Goal: Task Accomplishment & Management: Manage account settings

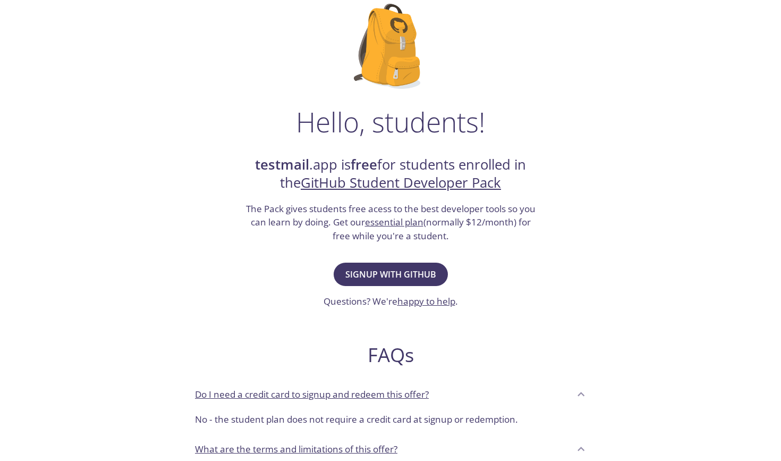
scroll to position [88, 0]
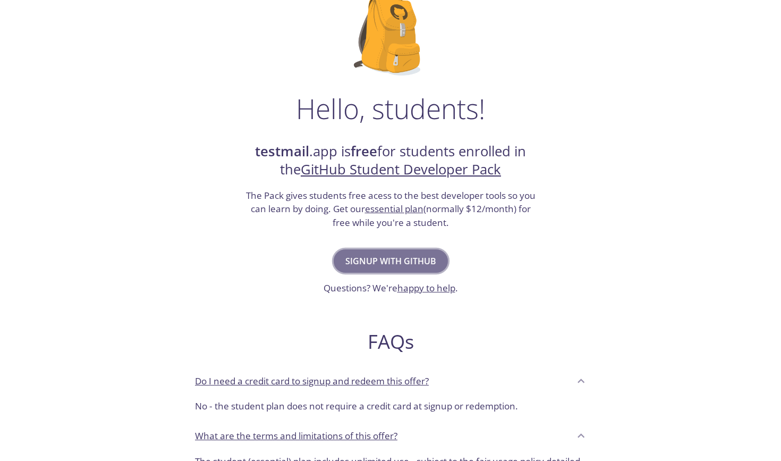
click at [411, 255] on span "Signup with GitHub" at bounding box center [390, 260] width 91 height 15
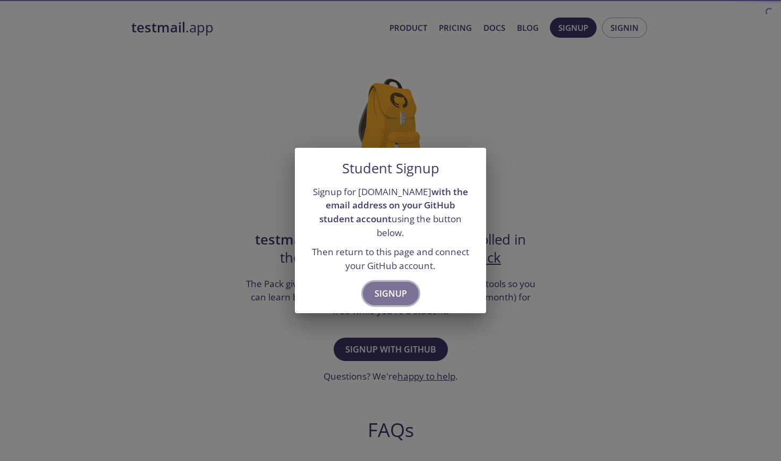
click at [385, 288] on span "Signup" at bounding box center [390, 293] width 32 height 15
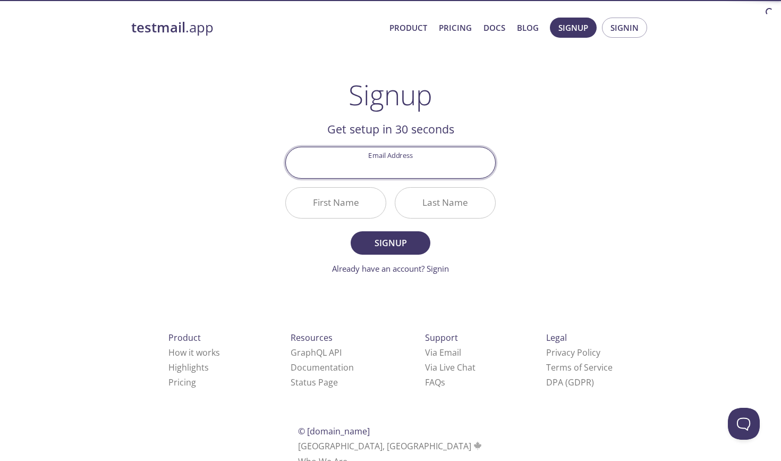
type input "[DOMAIN_NAME][EMAIL_ADDRESS][DOMAIN_NAME]"
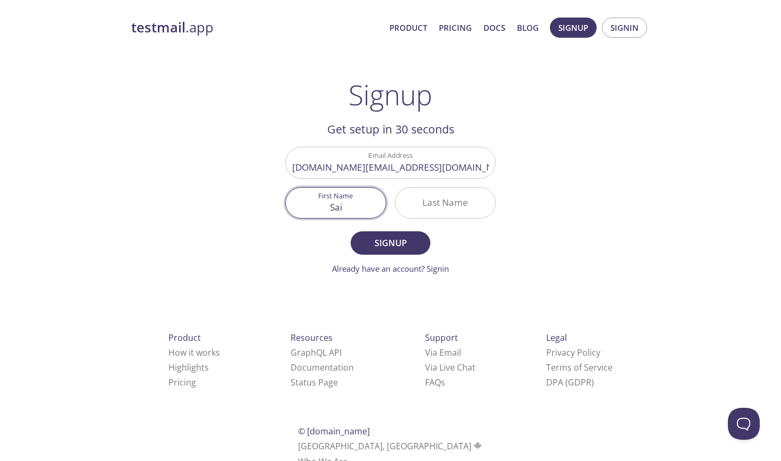
type input "Sai"
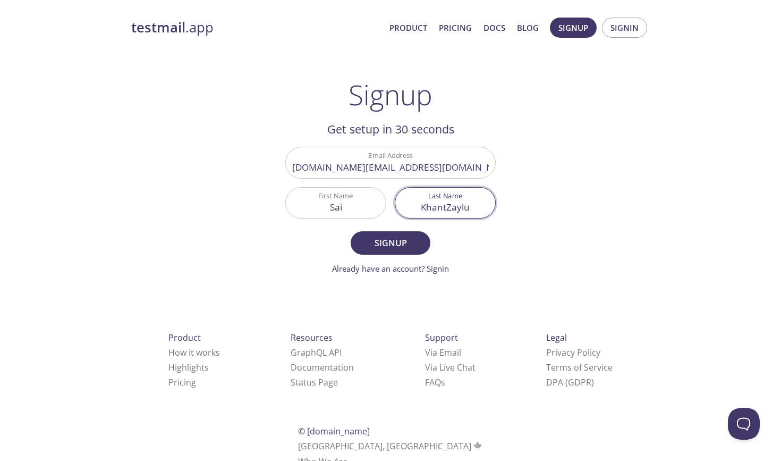
type input "KhantZayl"
type input "L"
type input "khant"
type input "Khant"
click at [366, 211] on input "Sai" at bounding box center [336, 203] width 100 height 30
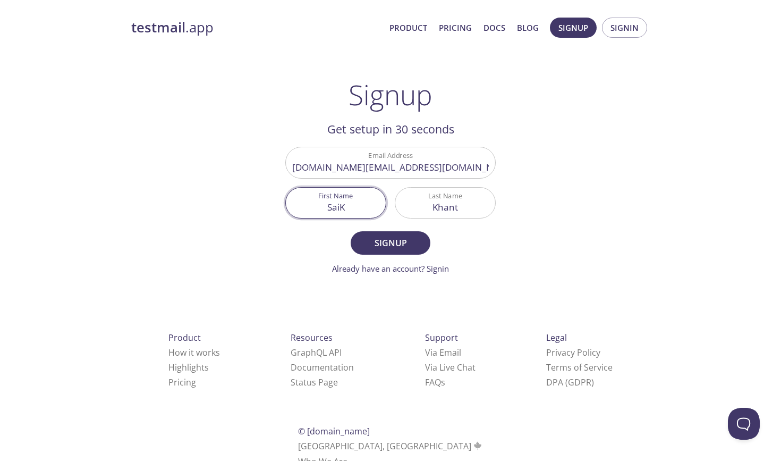
type input "Sai"
click at [467, 216] on input "Khant" at bounding box center [445, 203] width 100 height 30
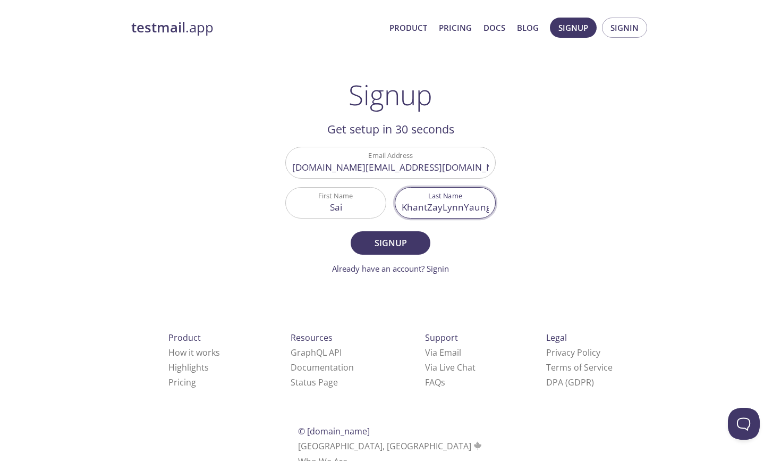
type input "KhantZayLynnYaung"
click at [390, 242] on button "Signup" at bounding box center [391, 242] width 80 height 23
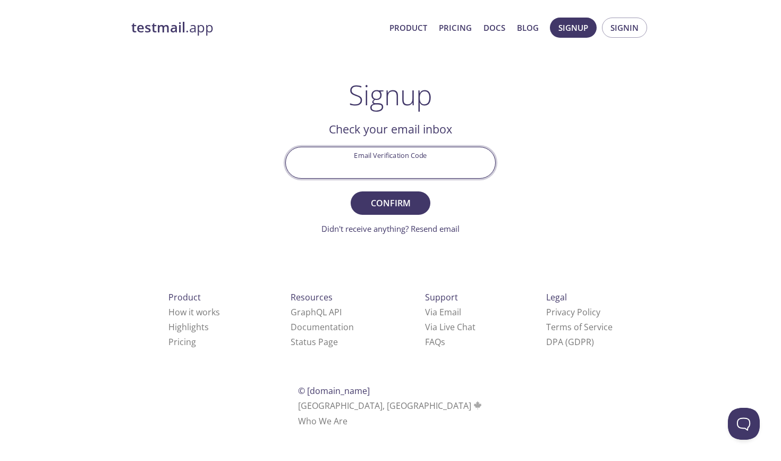
click at [455, 174] on input "Email Verification Code" at bounding box center [390, 162] width 209 height 30
click at [424, 169] on input "Email Verification Code" at bounding box center [390, 162] width 209 height 30
type input "XQ6ESYA"
click at [390, 202] on button "Confirm" at bounding box center [391, 202] width 80 height 23
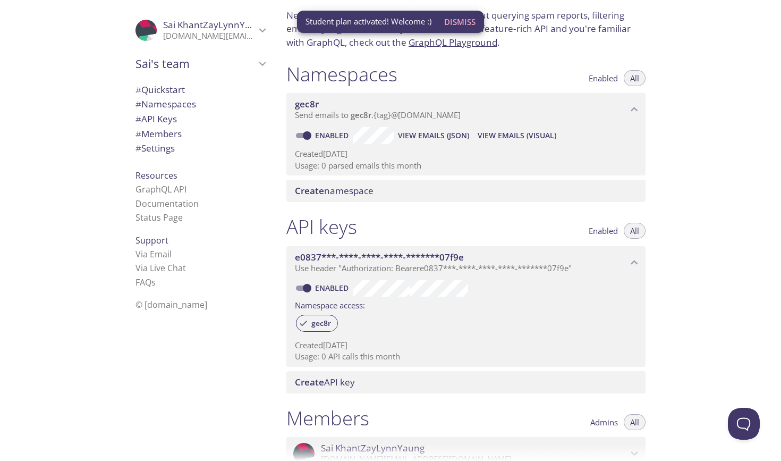
scroll to position [74, 0]
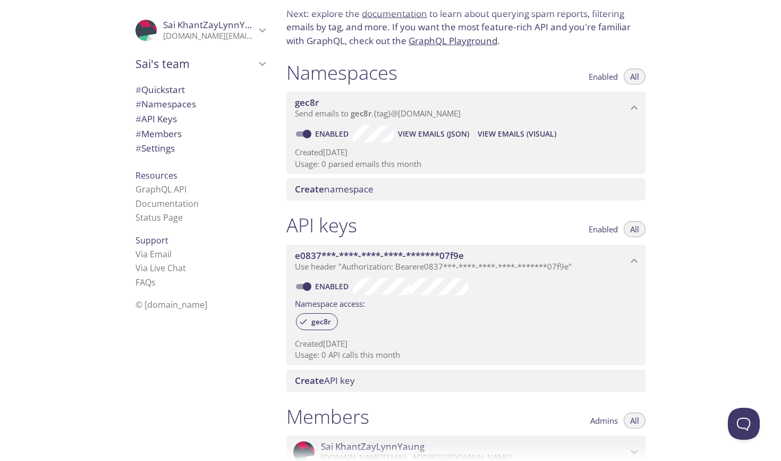
click at [181, 151] on span "# Settings" at bounding box center [200, 148] width 130 height 14
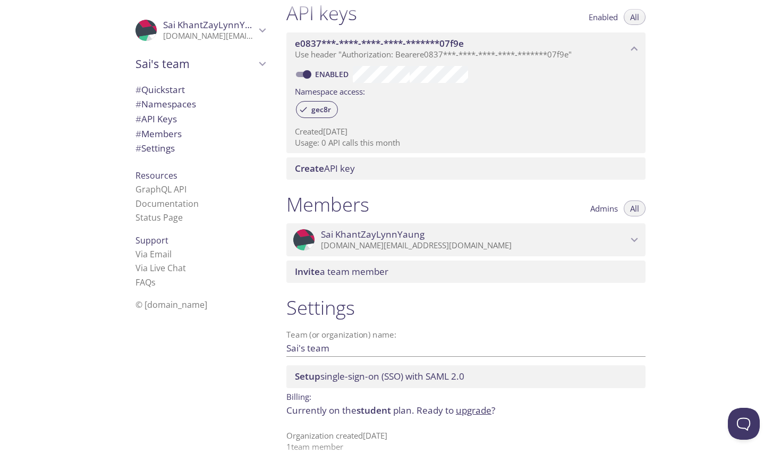
click at [589, 240] on p "[DOMAIN_NAME][EMAIL_ADDRESS][DOMAIN_NAME]" at bounding box center [474, 245] width 306 height 11
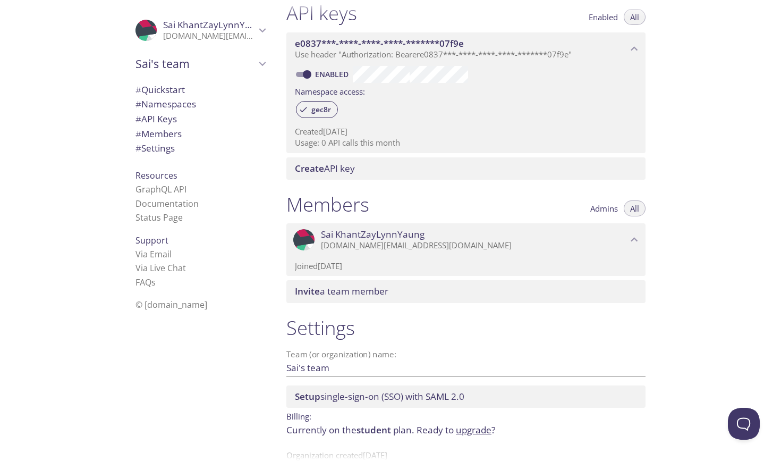
click at [589, 240] on p "[DOMAIN_NAME][EMAIL_ADDRESS][DOMAIN_NAME]" at bounding box center [474, 245] width 306 height 11
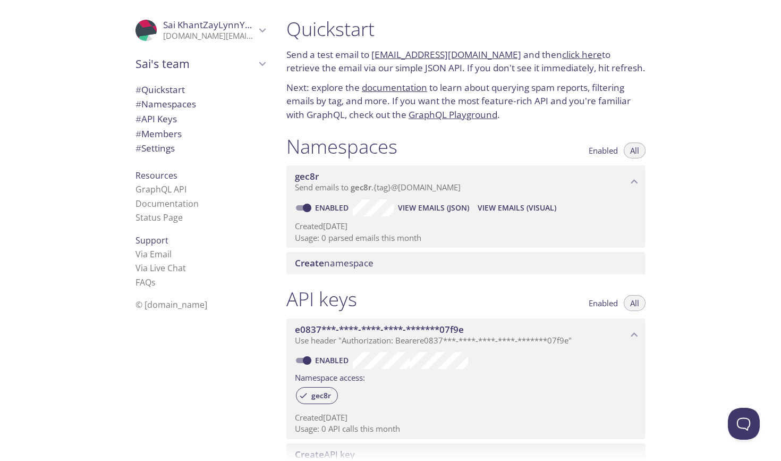
click at [208, 28] on span "Sai KhantZayLynnYaung" at bounding box center [215, 25] width 104 height 12
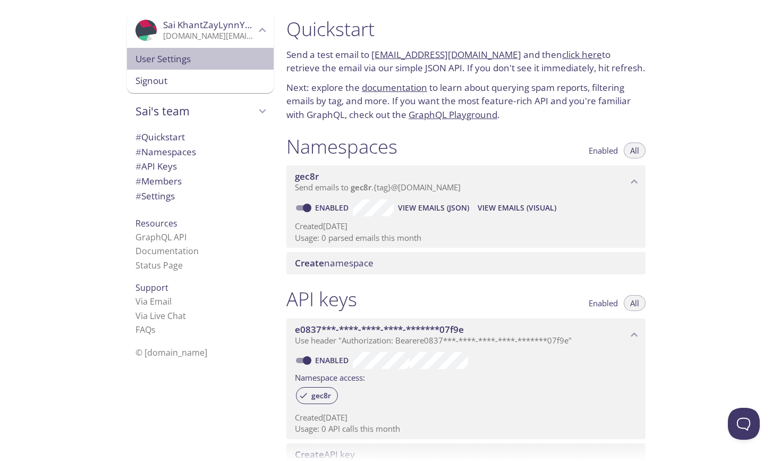
click at [194, 62] on span "User Settings" at bounding box center [200, 59] width 130 height 14
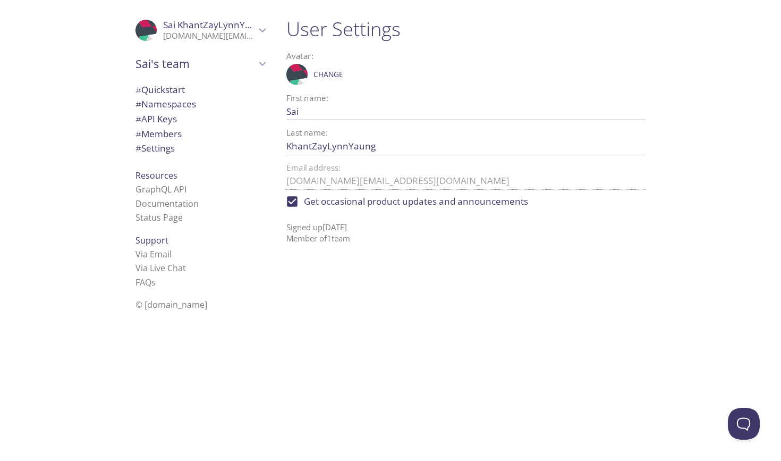
click at [310, 144] on input "KhantZayLynnYaung" at bounding box center [448, 146] width 325 height 18
click at [327, 144] on input "Khant ZayLynnYaung" at bounding box center [448, 146] width 325 height 18
click at [350, 141] on input "Khant Zay LynnYaung" at bounding box center [448, 146] width 325 height 18
type input "Khant Zay Lynn Yaung"
click at [629, 142] on span "Save" at bounding box center [628, 146] width 29 height 13
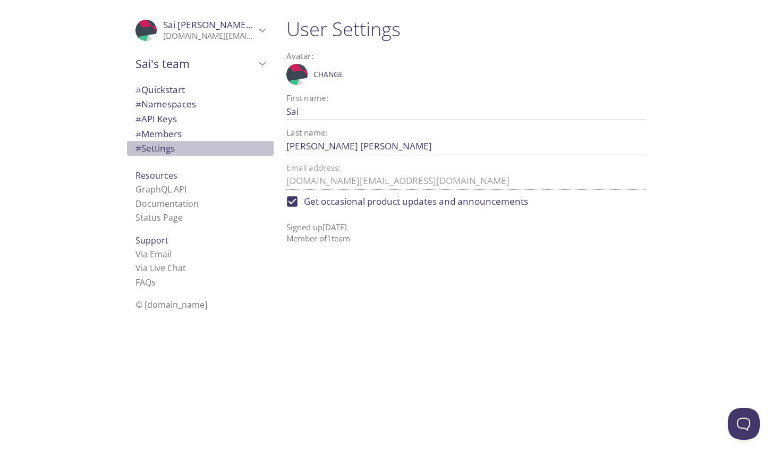
click at [183, 143] on span "# Settings" at bounding box center [200, 148] width 130 height 14
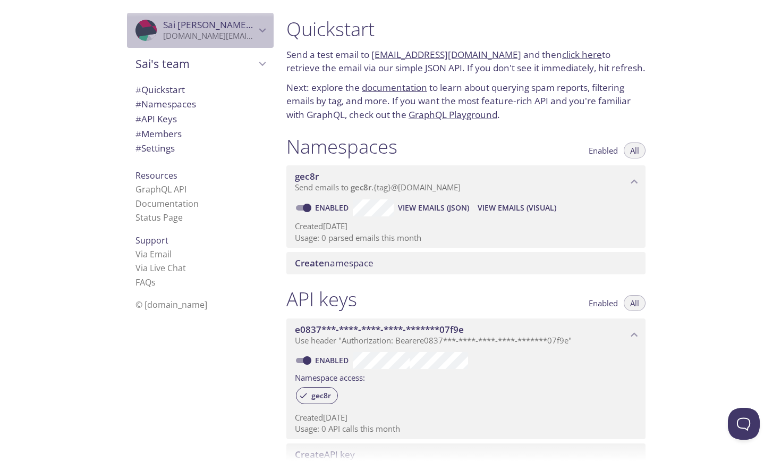
click at [237, 19] on span "Sai Khant Zay Lynn Yaung" at bounding box center [243, 25] width 160 height 12
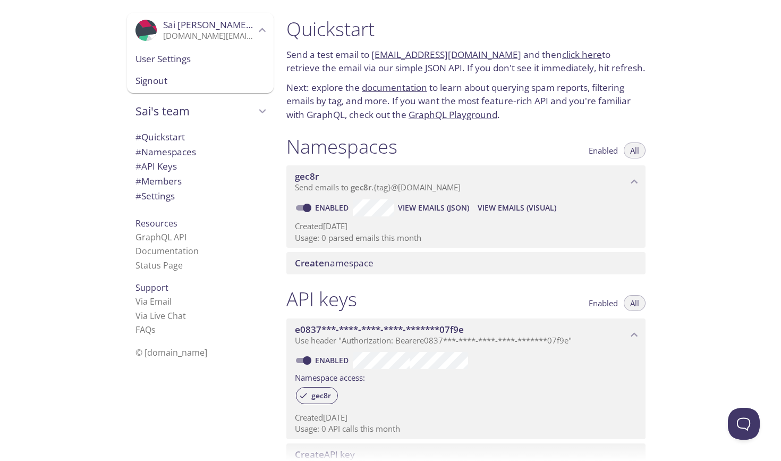
click at [109, 190] on div ".cls-1 { fill: #6d5ca8; } .cls-2 { fill: #3fc191; } .cls-3 { fill: #3b4752; } .…" at bounding box center [139, 230] width 278 height 461
click at [193, 151] on span "# Namespaces" at bounding box center [165, 152] width 61 height 12
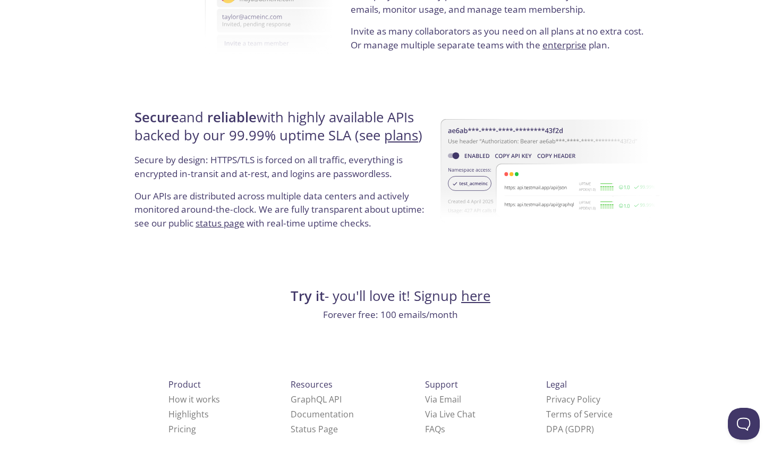
scroll to position [1963, 0]
